Goal: Task Accomplishment & Management: Use online tool/utility

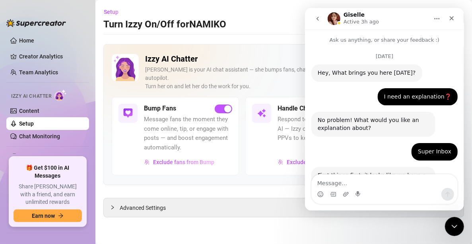
scroll to position [521, 0]
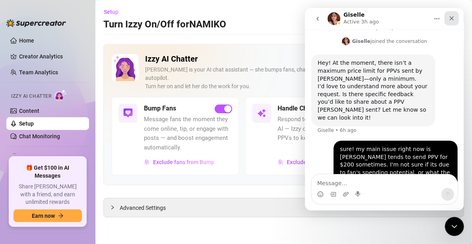
click at [454, 21] on icon "Close" at bounding box center [451, 18] width 6 height 6
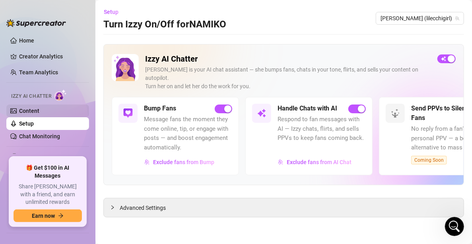
click at [24, 108] on link "Content" at bounding box center [29, 111] width 20 height 6
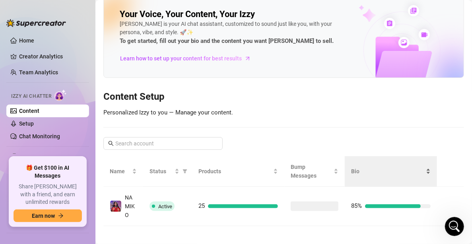
scroll to position [15, 0]
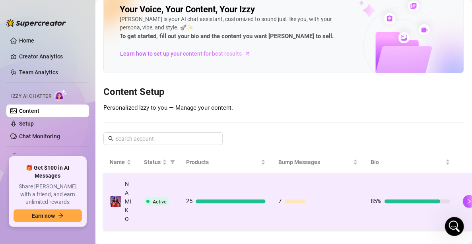
click at [449, 202] on div at bounding box center [417, 202] width 66 height 4
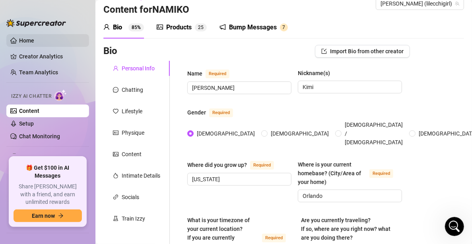
click at [28, 40] on link "Home" at bounding box center [26, 40] width 15 height 6
